Goal: Task Accomplishment & Management: Complete application form

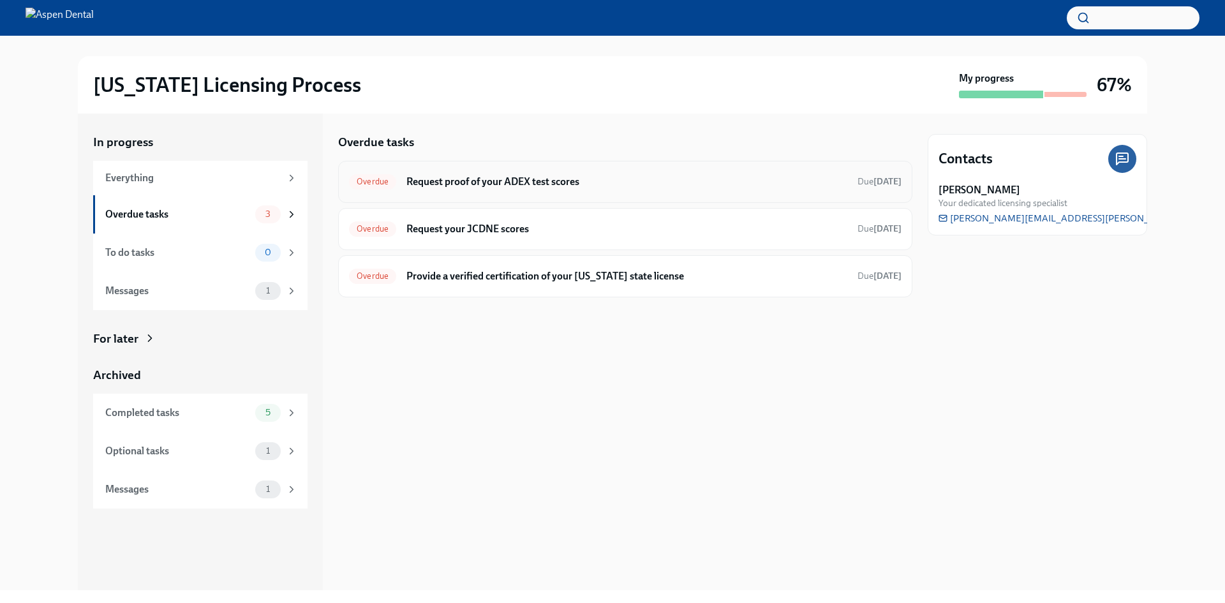
click at [507, 181] on h6 "Request proof of your ADEX test scores" at bounding box center [626, 182] width 441 height 14
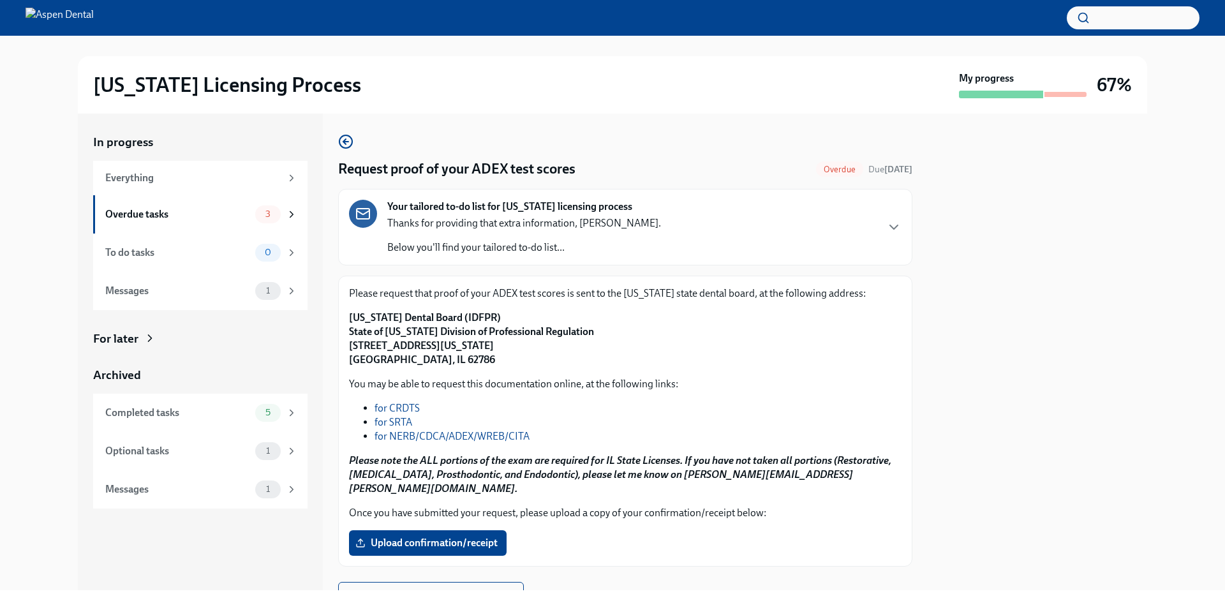
click at [683, 227] on div "Your tailored to-do list for [US_STATE] licensing process Thanks for providing …" at bounding box center [625, 227] width 553 height 55
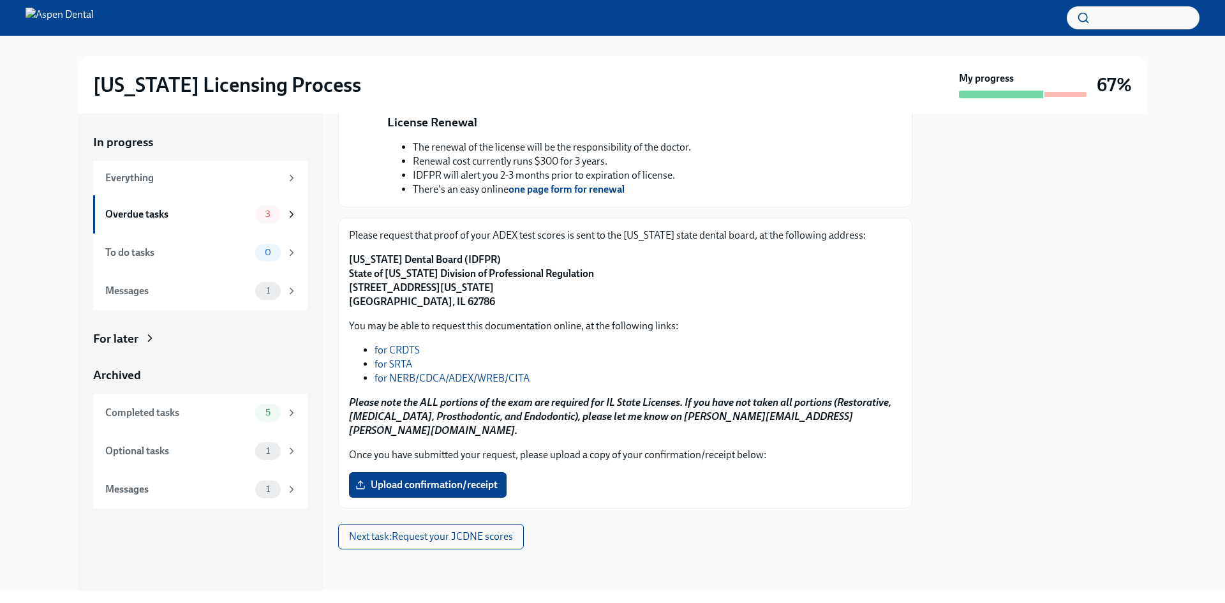
scroll to position [520, 0]
click at [416, 384] on link "for NERB/CDCA/ADEX/WREB/CITA" at bounding box center [452, 378] width 155 height 12
drag, startPoint x: 481, startPoint y: 272, endPoint x: 345, endPoint y: 278, distance: 136.1
click at [345, 278] on div "Please request that proof of your ADEX test scores is sent to the [US_STATE] st…" at bounding box center [625, 363] width 574 height 291
copy strong "[US_STATE] Dental Board (IDFPR)"
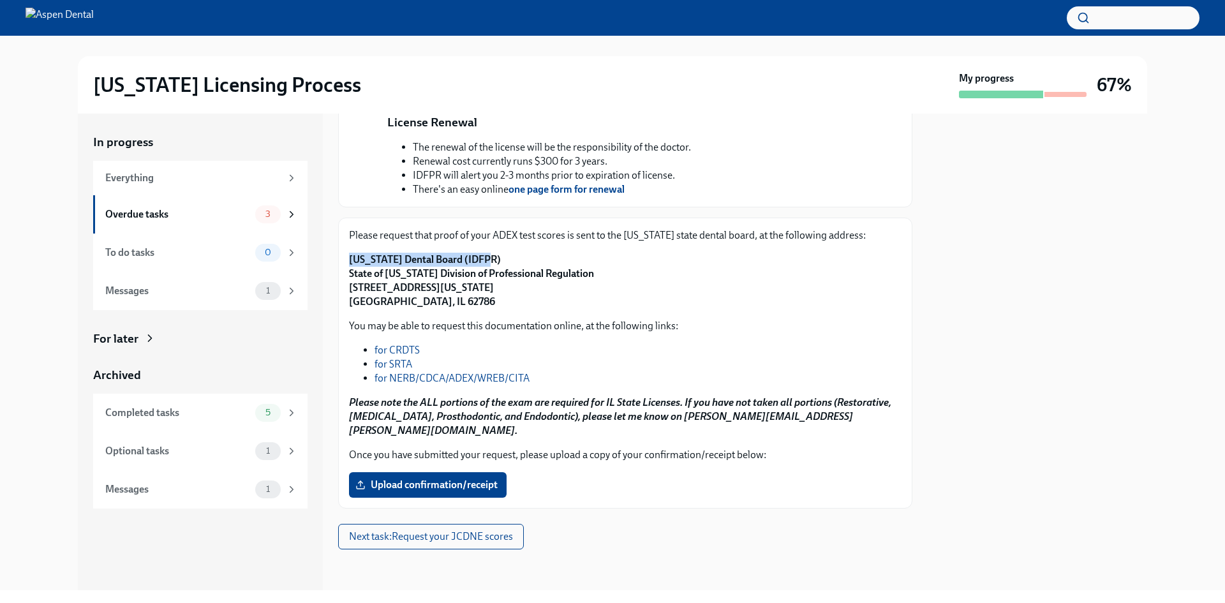
drag, startPoint x: 513, startPoint y: 299, endPoint x: 352, endPoint y: 291, distance: 161.6
click at [352, 291] on p "[US_STATE] Dental Board (IDFPR) State of [US_STATE] Division of Professional Re…" at bounding box center [625, 281] width 553 height 56
copy strong "State of [US_STATE] Division of Professional Regulation [STREET_ADDRESS][US_STA…"
click at [544, 350] on div "You may be able to request this documentation online, at the following links: f…" at bounding box center [625, 378] width 553 height 119
click at [436, 479] on span "Upload confirmation/receipt" at bounding box center [428, 485] width 140 height 13
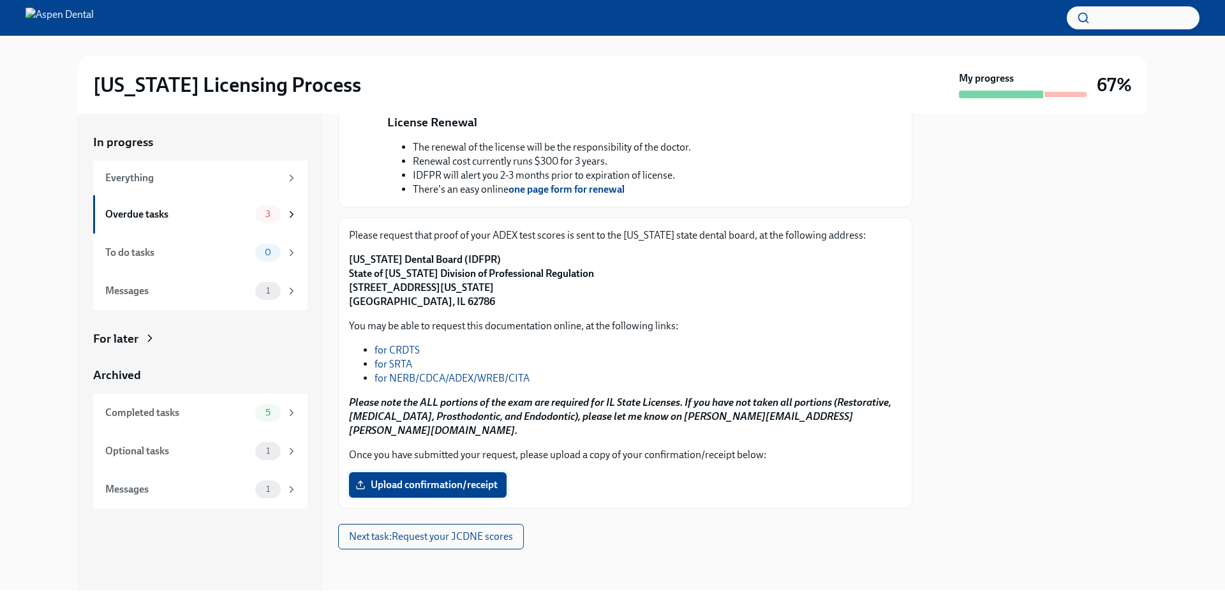
click at [0, 0] on input "Upload confirmation/receipt" at bounding box center [0, 0] width 0 height 0
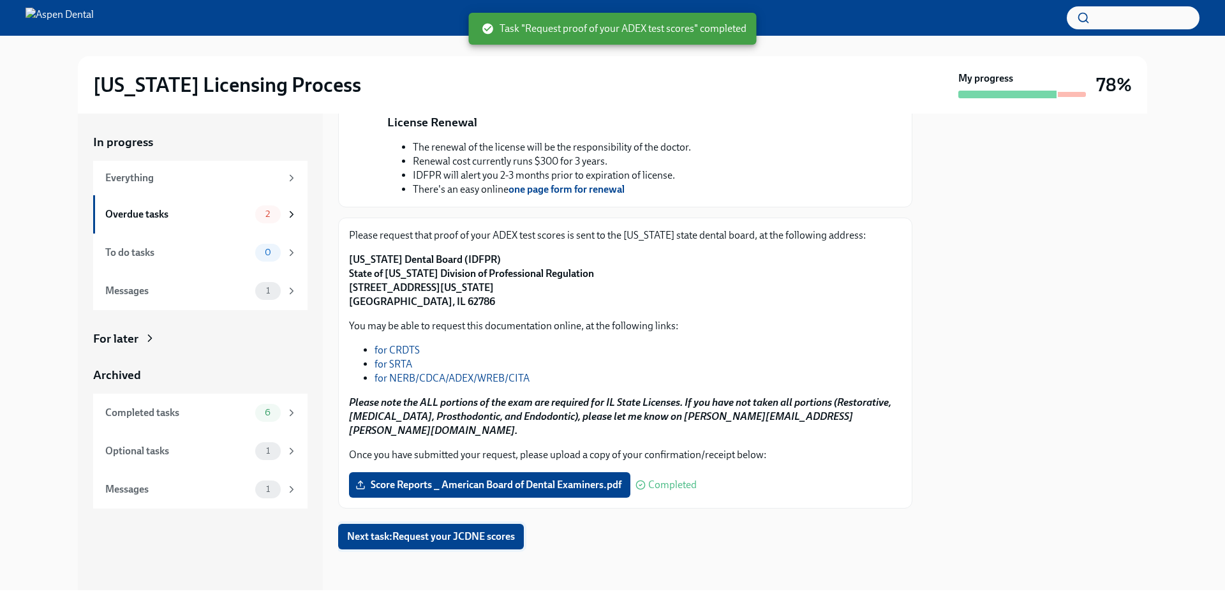
click at [456, 539] on span "Next task : Request your JCDNE scores" at bounding box center [431, 536] width 168 height 13
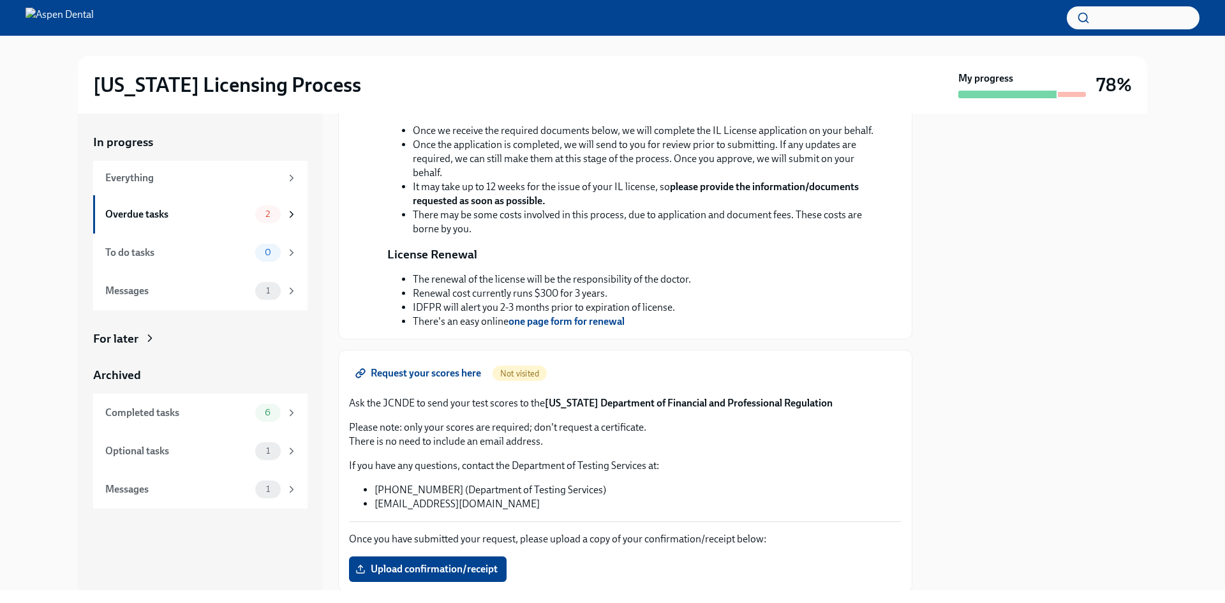
scroll to position [447, 0]
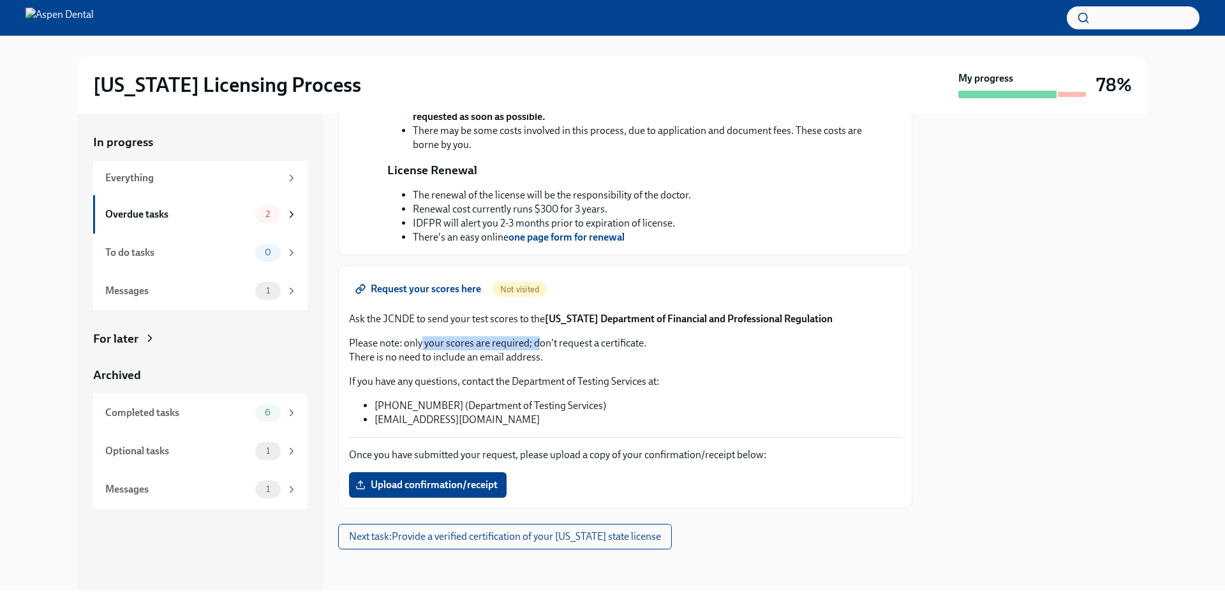
drag, startPoint x: 423, startPoint y: 383, endPoint x: 541, endPoint y: 386, distance: 118.1
click at [541, 364] on p "Please note: only your scores are required; don't request a certificate. There …" at bounding box center [625, 350] width 553 height 28
click at [579, 364] on p "Please note: only your scores are required; don't request a certificate. There …" at bounding box center [625, 350] width 553 height 28
drag, startPoint x: 468, startPoint y: 421, endPoint x: 375, endPoint y: 422, distance: 93.8
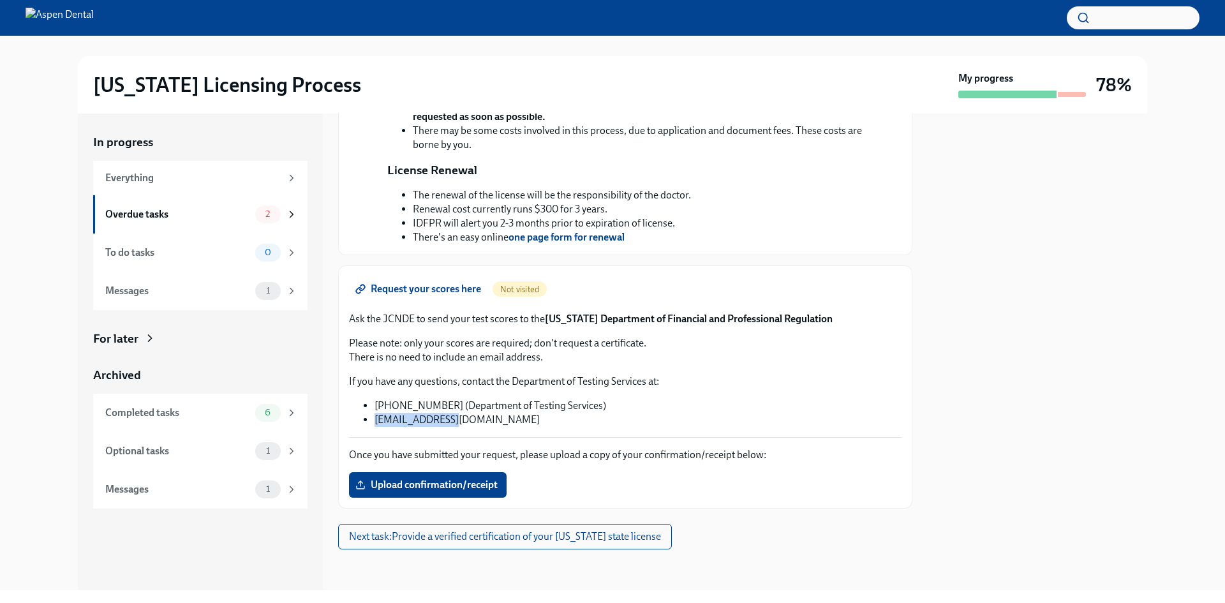
click at [375, 422] on li "[EMAIL_ADDRESS][DOMAIN_NAME]" at bounding box center [638, 420] width 527 height 14
copy li "[EMAIL_ADDRESS][DOMAIN_NAME]"
click at [694, 366] on div "Request your scores here Not visited Ask the JCNDE to send your test scores to …" at bounding box center [625, 386] width 553 height 221
click at [449, 484] on span "Upload confirmation/receipt" at bounding box center [428, 485] width 140 height 13
click at [0, 0] on input "Upload confirmation/receipt" at bounding box center [0, 0] width 0 height 0
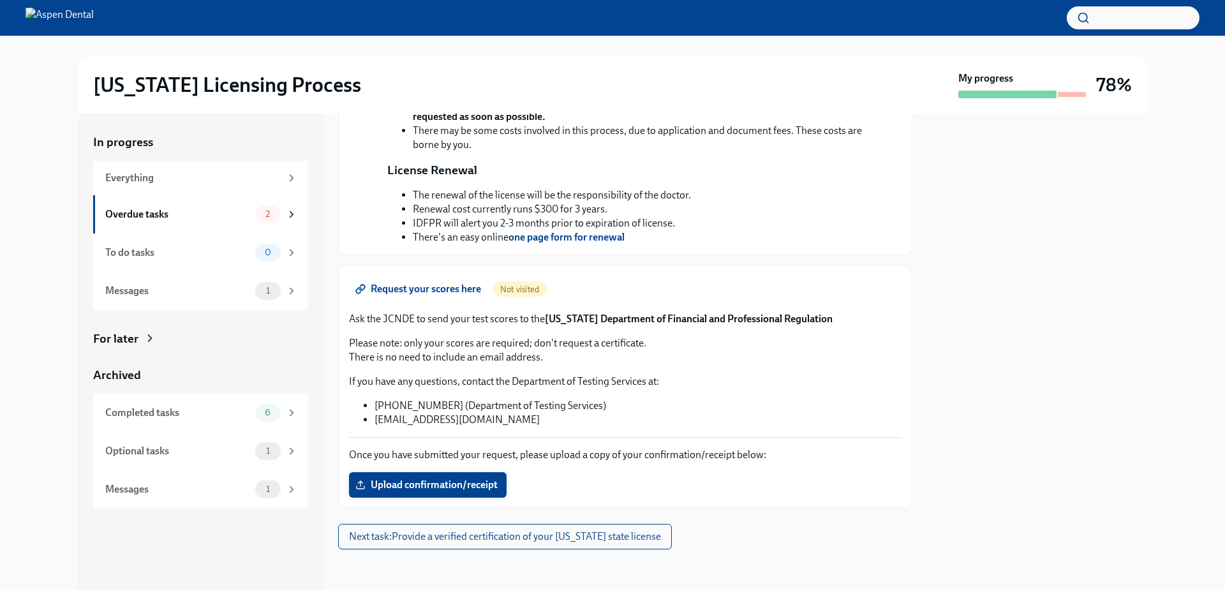
click at [452, 475] on label "Upload confirmation/receipt" at bounding box center [428, 485] width 158 height 26
click at [0, 0] on input "Upload confirmation/receipt" at bounding box center [0, 0] width 0 height 0
click at [429, 537] on span "Next task : Provide a verified certification of your [US_STATE] state license" at bounding box center [505, 536] width 312 height 13
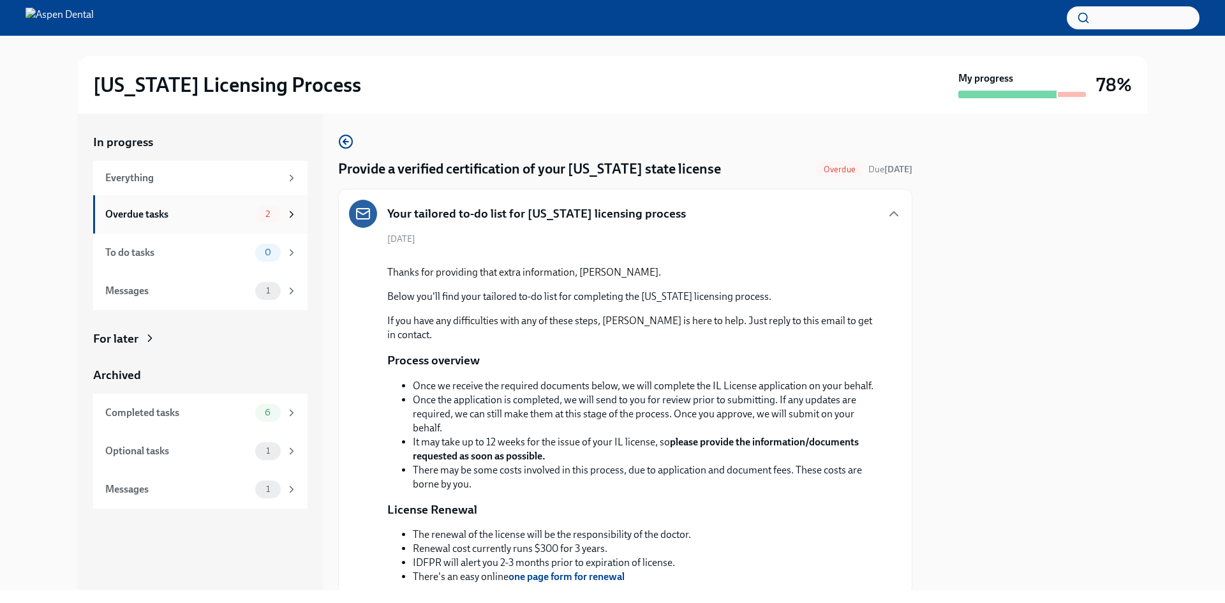
click at [237, 221] on div "Overdue tasks 2" at bounding box center [201, 214] width 192 height 18
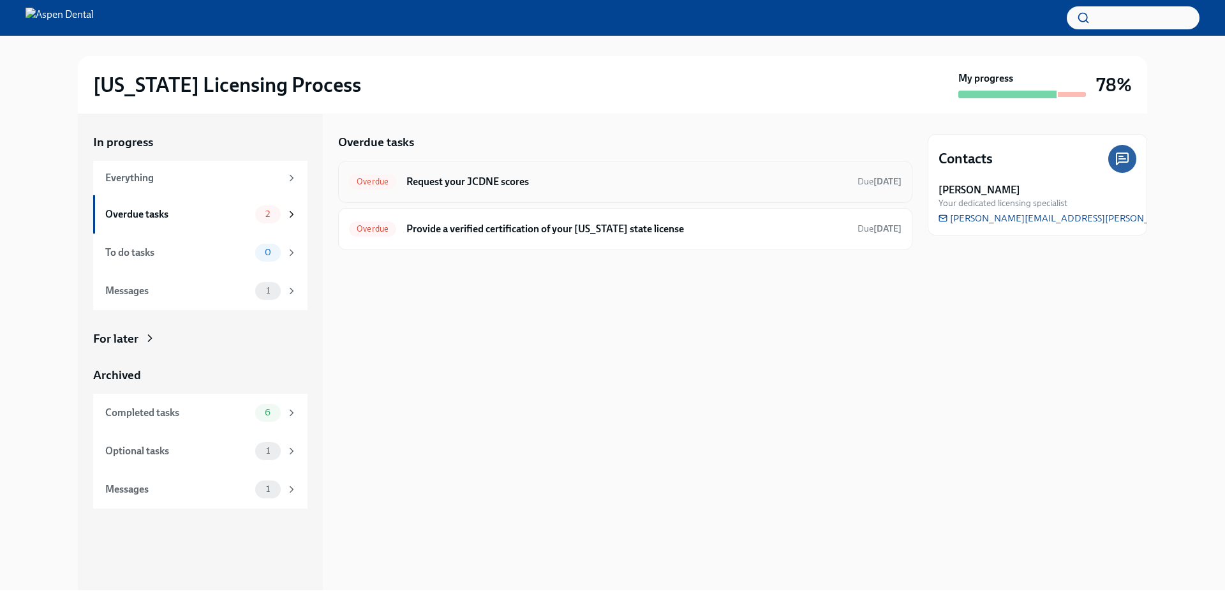
click at [542, 177] on h6 "Request your JCDNE scores" at bounding box center [626, 182] width 441 height 14
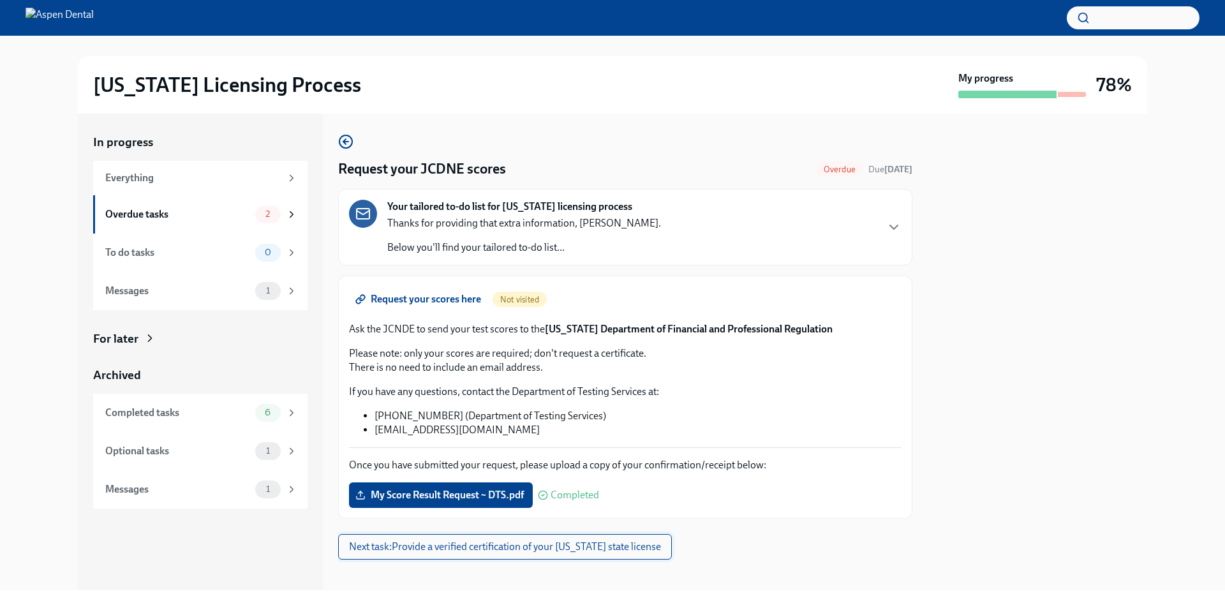
click at [524, 549] on span "Next task : Provide a verified certification of your [US_STATE] state license" at bounding box center [505, 546] width 312 height 13
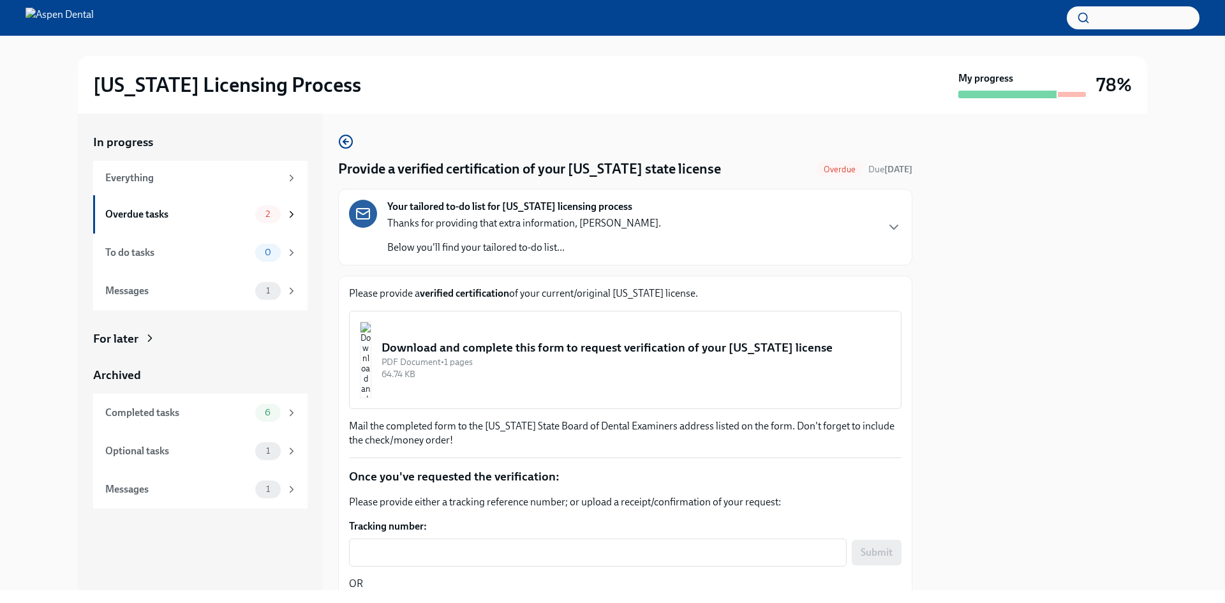
click at [154, 57] on div "[US_STATE] Licensing Process My progress 78%" at bounding box center [612, 84] width 1069 height 57
click at [117, 29] on div at bounding box center [612, 18] width 1225 height 36
click at [94, 23] on img at bounding box center [60, 18] width 68 height 20
click at [156, 106] on div "[US_STATE] Licensing Process My progress 78%" at bounding box center [612, 84] width 1069 height 57
